Goal: Task Accomplishment & Management: Complete application form

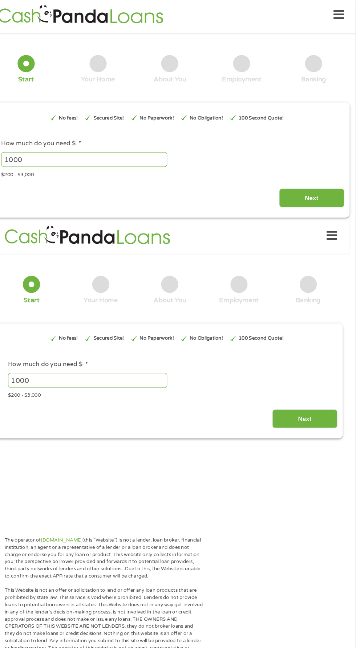
click at [107, 365] on input "1000" at bounding box center [100, 363] width 152 height 14
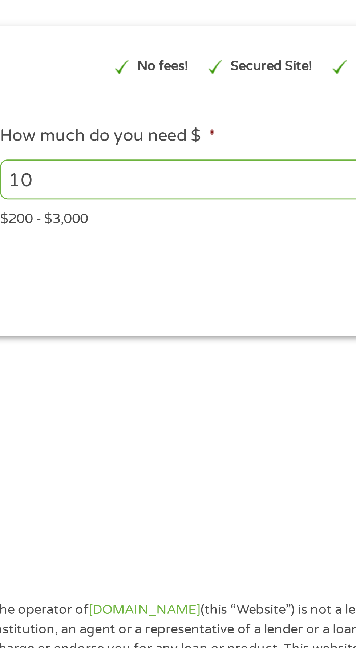
type input "1"
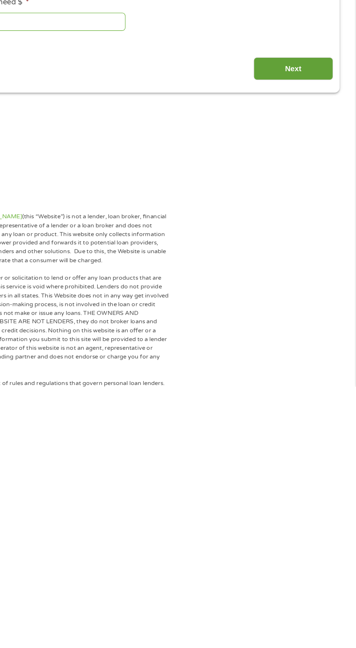
type input "3000"
click at [318, 403] on input "Next" at bounding box center [307, 400] width 62 height 18
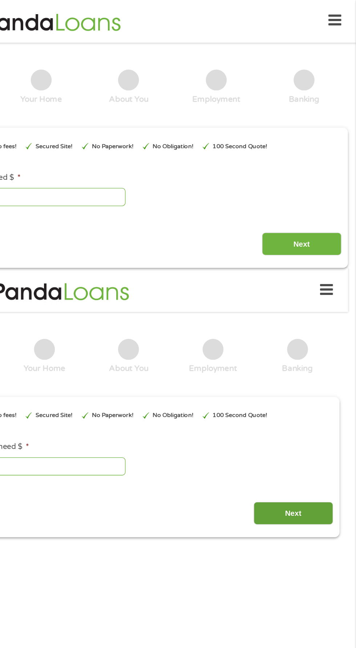
scroll to position [1, 0]
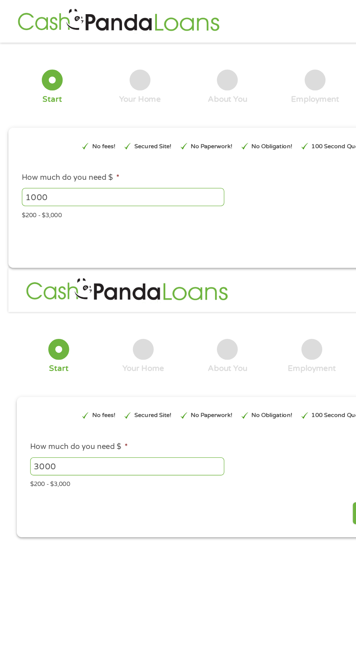
click at [115, 154] on input "1000" at bounding box center [96, 154] width 158 height 14
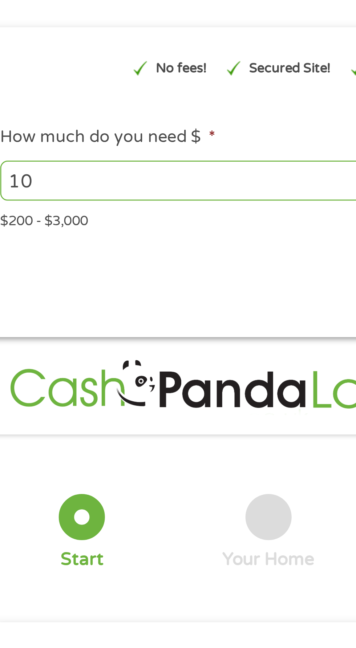
type input "1"
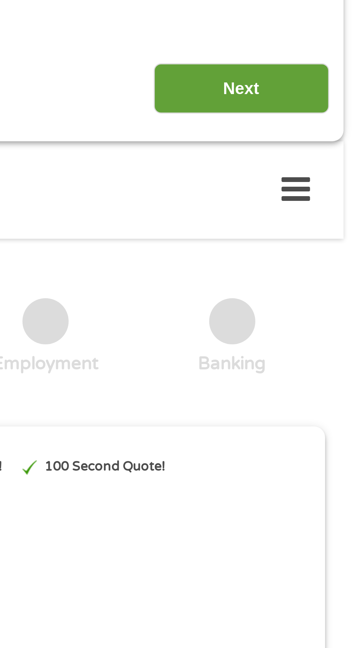
click at [322, 193] on input "Next" at bounding box center [313, 191] width 62 height 18
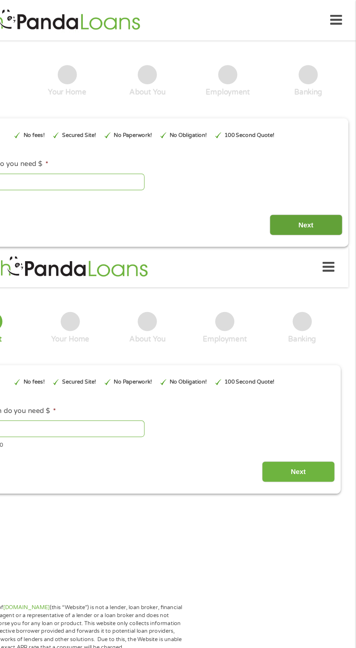
scroll to position [0, 0]
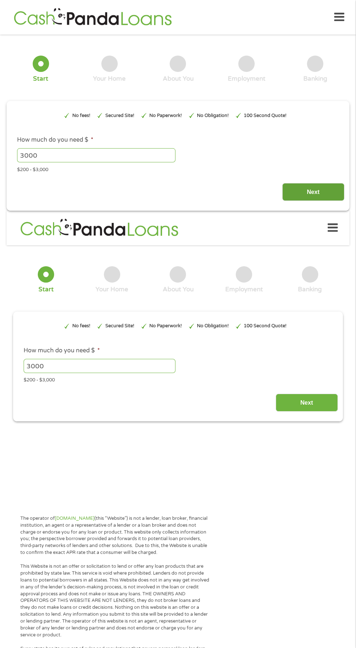
click at [323, 189] on input "Next" at bounding box center [313, 192] width 62 height 18
click at [313, 192] on input "Next" at bounding box center [313, 192] width 62 height 18
click at [134, 153] on input "3000" at bounding box center [96, 155] width 158 height 14
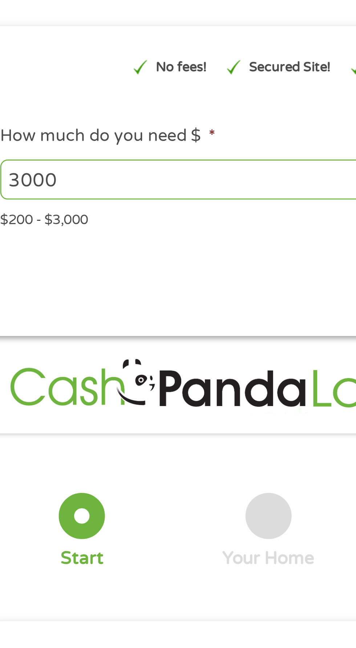
click at [92, 183] on div "Next" at bounding box center [178, 189] width 333 height 23
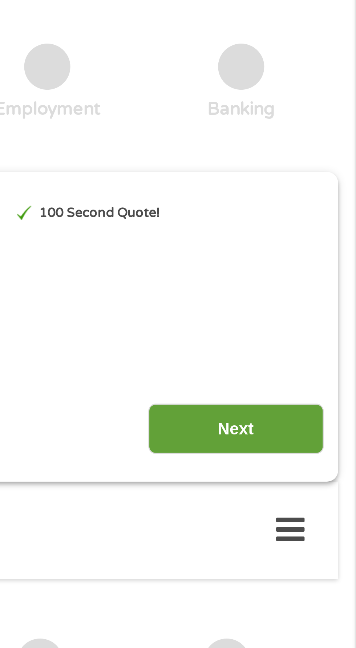
click at [313, 196] on input "Next" at bounding box center [313, 192] width 62 height 18
click at [316, 190] on input "Next" at bounding box center [313, 192] width 62 height 18
click at [314, 189] on input "Next" at bounding box center [313, 192] width 62 height 18
click at [313, 190] on input "Next" at bounding box center [313, 192] width 62 height 18
click at [310, 189] on input "Next" at bounding box center [313, 192] width 62 height 18
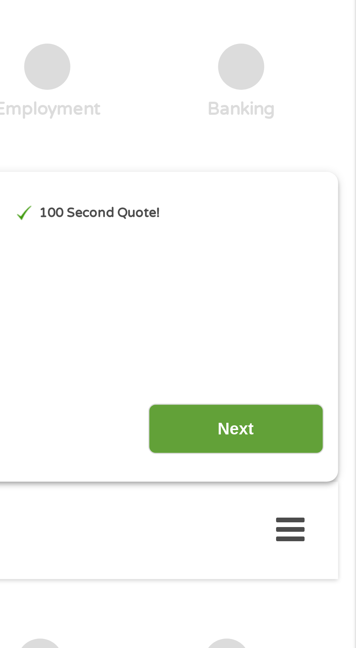
click at [311, 189] on input "Next" at bounding box center [313, 192] width 62 height 18
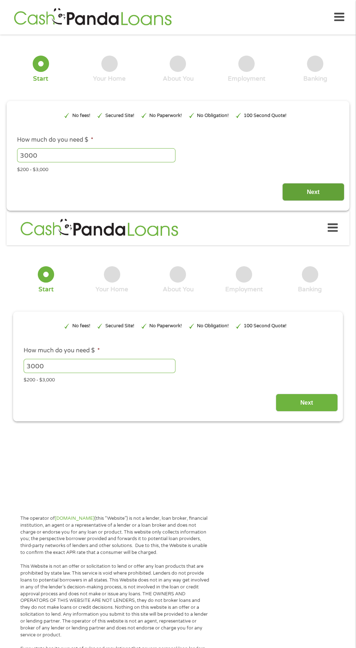
click at [321, 193] on input "Next" at bounding box center [313, 192] width 62 height 18
click at [146, 153] on input "3000" at bounding box center [96, 155] width 158 height 14
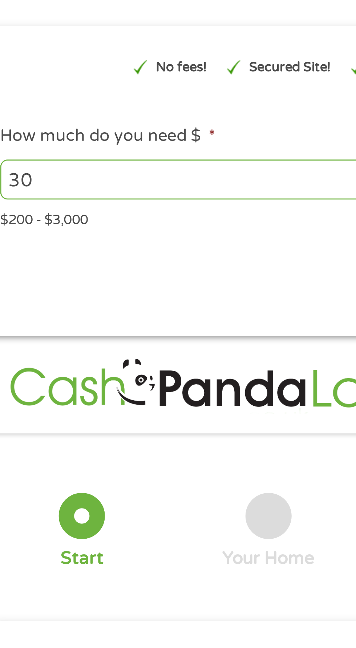
type input "3"
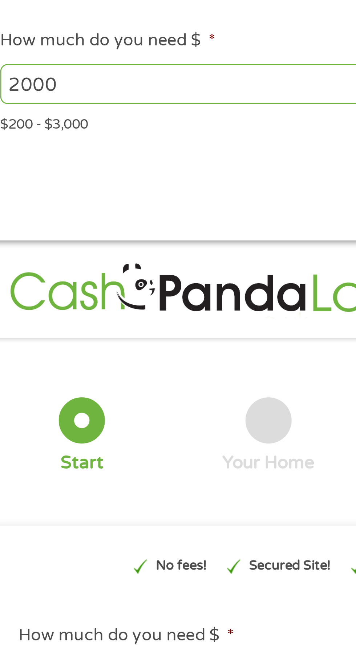
type input "2000"
click at [92, 140] on span "*" at bounding box center [92, 139] width 3 height 7
click at [92, 148] on input "2000" at bounding box center [96, 155] width 158 height 14
click at [100, 139] on li "How much do you need $ * 2000 Please enter a number from 200 to 3000 . $200 - $…" at bounding box center [178, 155] width 333 height 38
click at [92, 139] on span "*" at bounding box center [92, 139] width 3 height 7
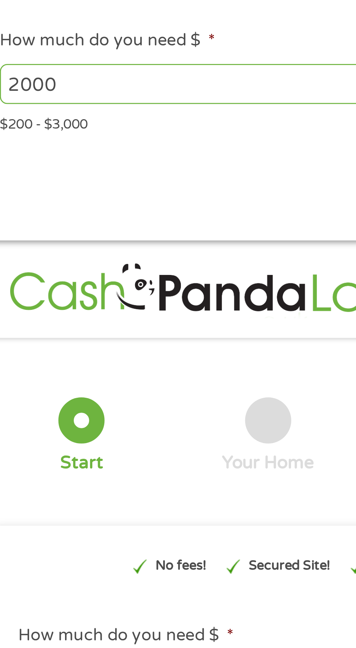
click at [92, 148] on input "2000" at bounding box center [96, 155] width 158 height 14
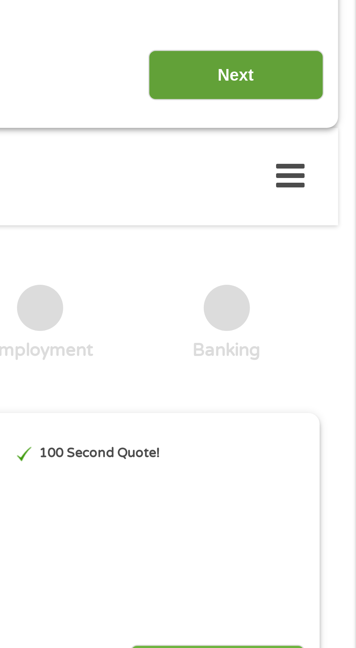
click at [318, 193] on input "Next" at bounding box center [313, 192] width 62 height 18
